Goal: Task Accomplishment & Management: Use online tool/utility

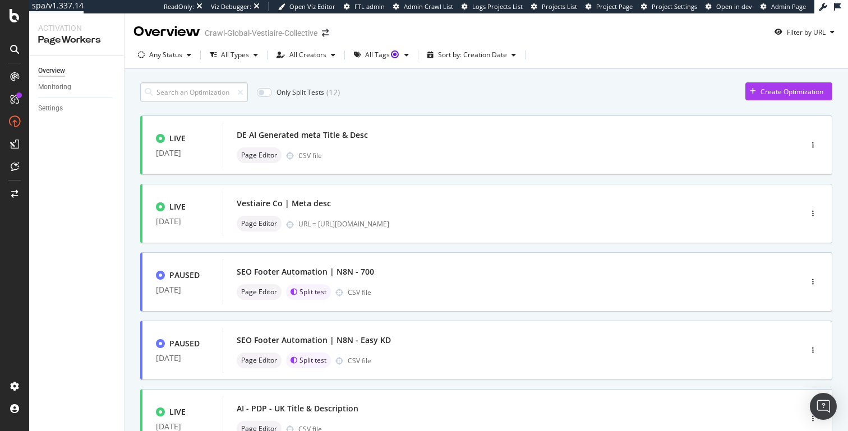
click at [205, 96] on input at bounding box center [194, 92] width 108 height 20
click at [268, 94] on input "checkbox" at bounding box center [264, 92] width 15 height 9
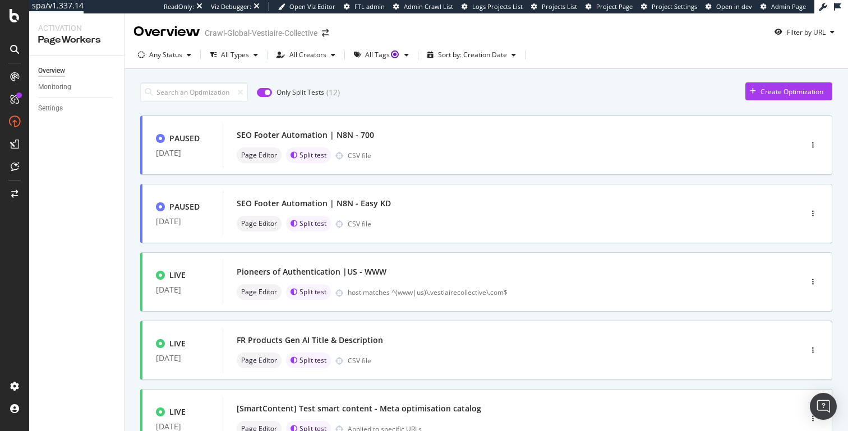
click at [264, 93] on input "checkbox" at bounding box center [264, 92] width 15 height 9
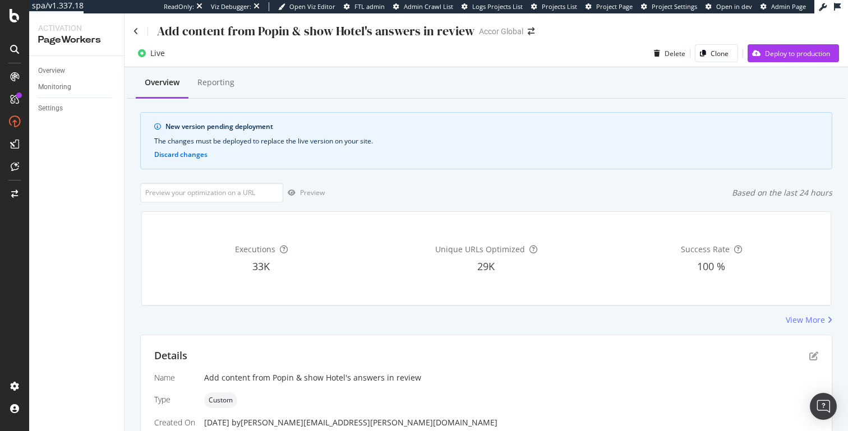
scroll to position [107, 0]
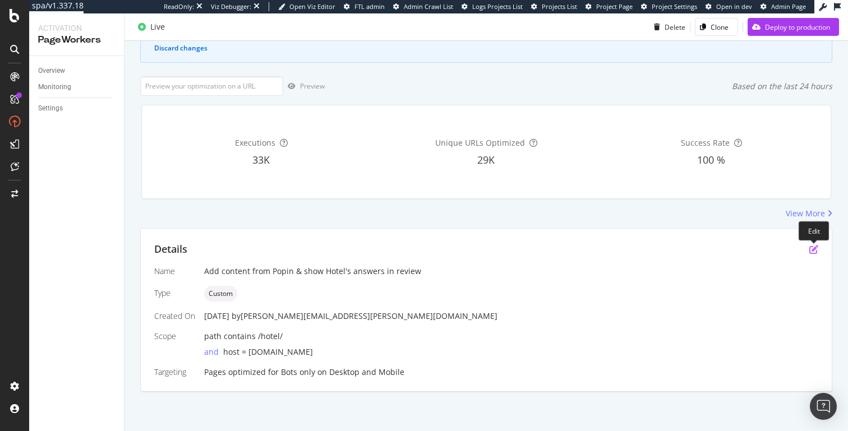
click at [811, 249] on icon "pen-to-square" at bounding box center [813, 249] width 9 height 9
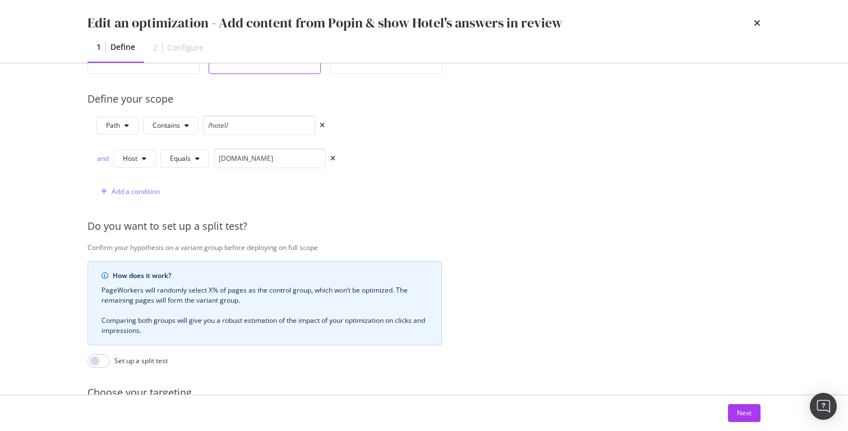
scroll to position [371, 0]
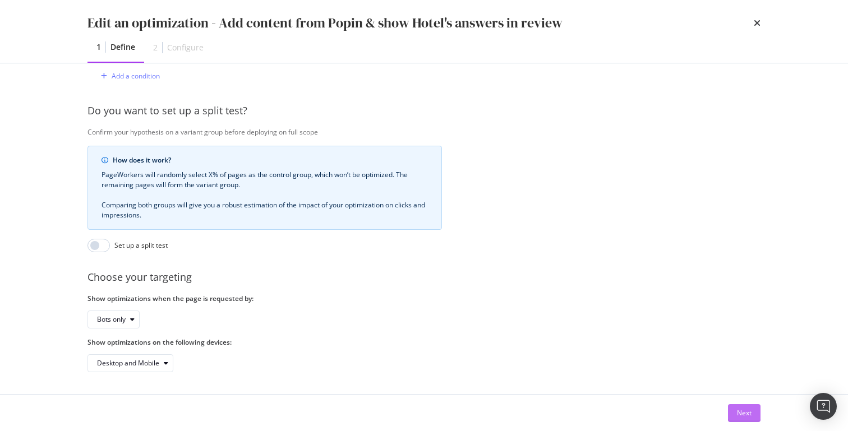
click at [732, 410] on button "Next" at bounding box center [744, 413] width 33 height 18
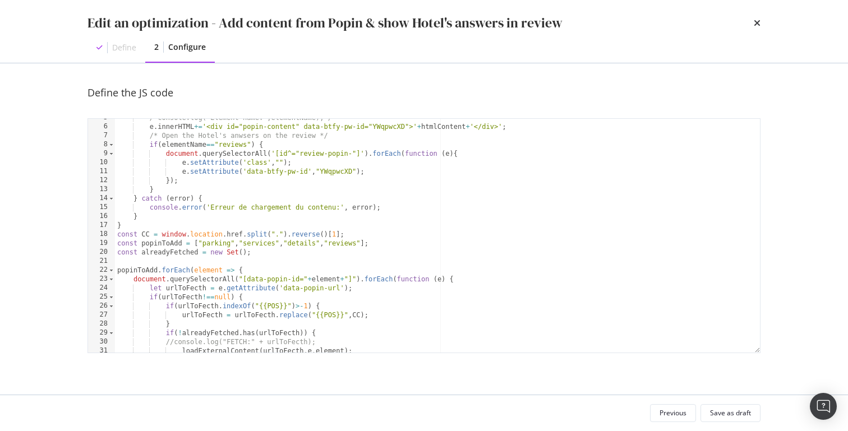
scroll to position [98, 0]
